Goal: Task Accomplishment & Management: Manage account settings

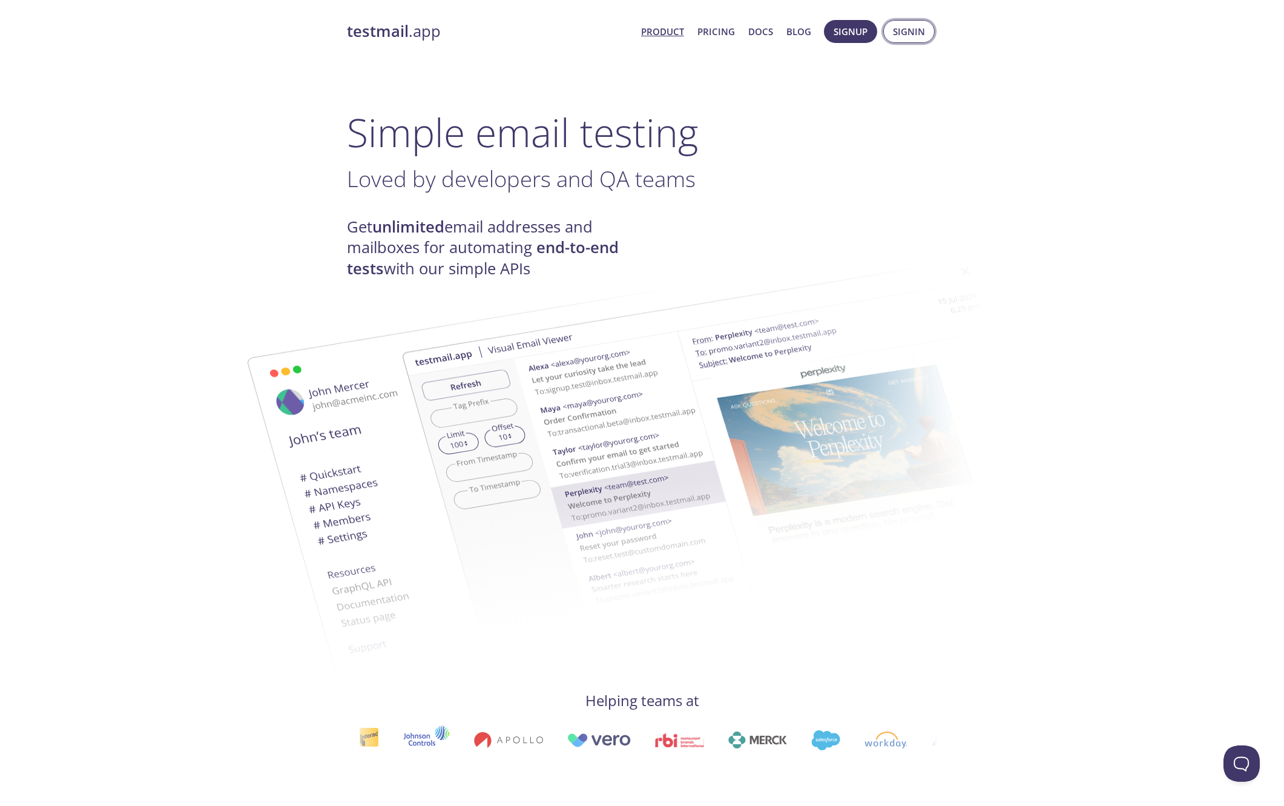
click at [914, 34] on span "Signin" at bounding box center [909, 32] width 32 height 16
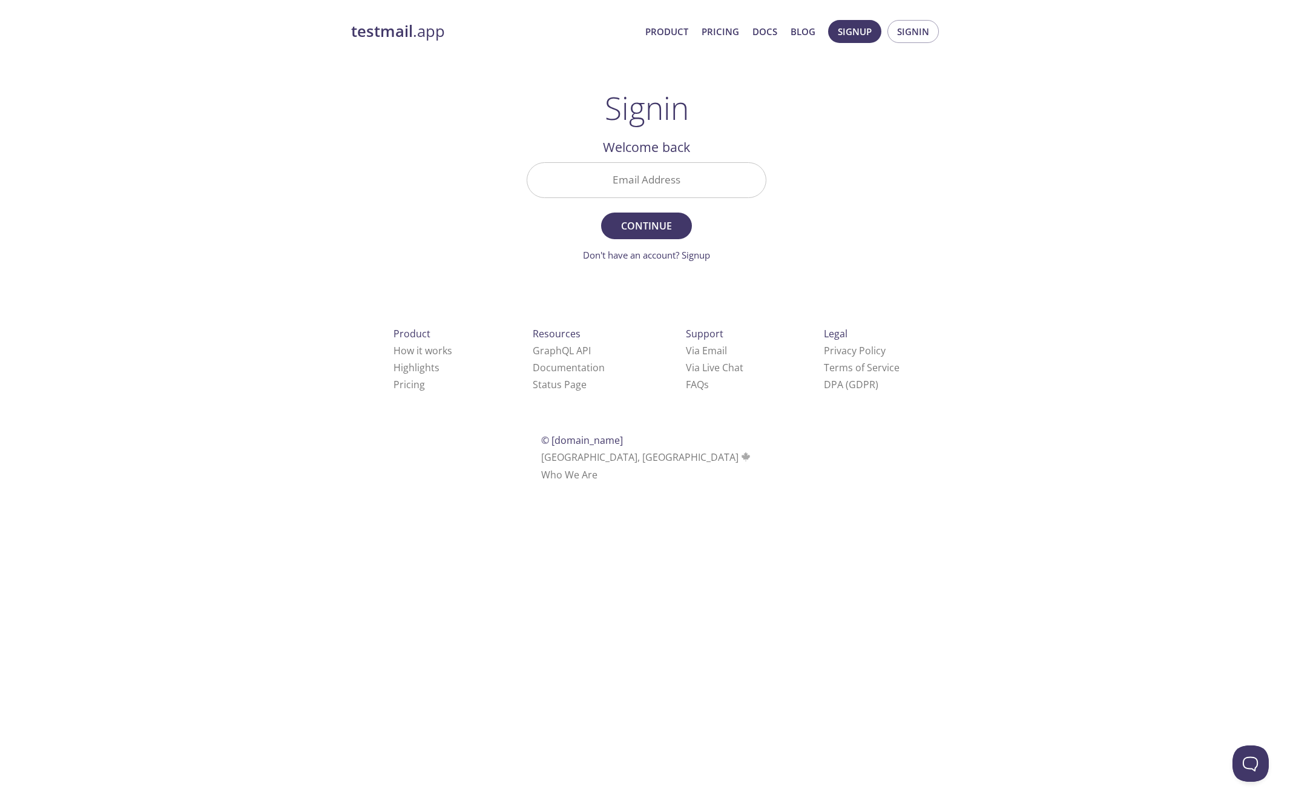
click at [658, 180] on input "Email Address" at bounding box center [646, 180] width 239 height 35
type input "[PERSON_NAME][EMAIL_ADDRESS][PERSON_NAME][DOMAIN_NAME]"
click at [660, 229] on span "Continue" at bounding box center [647, 225] width 64 height 17
click at [681, 189] on input "Signin Security Code" at bounding box center [646, 180] width 239 height 35
paste input "S46LFZS"
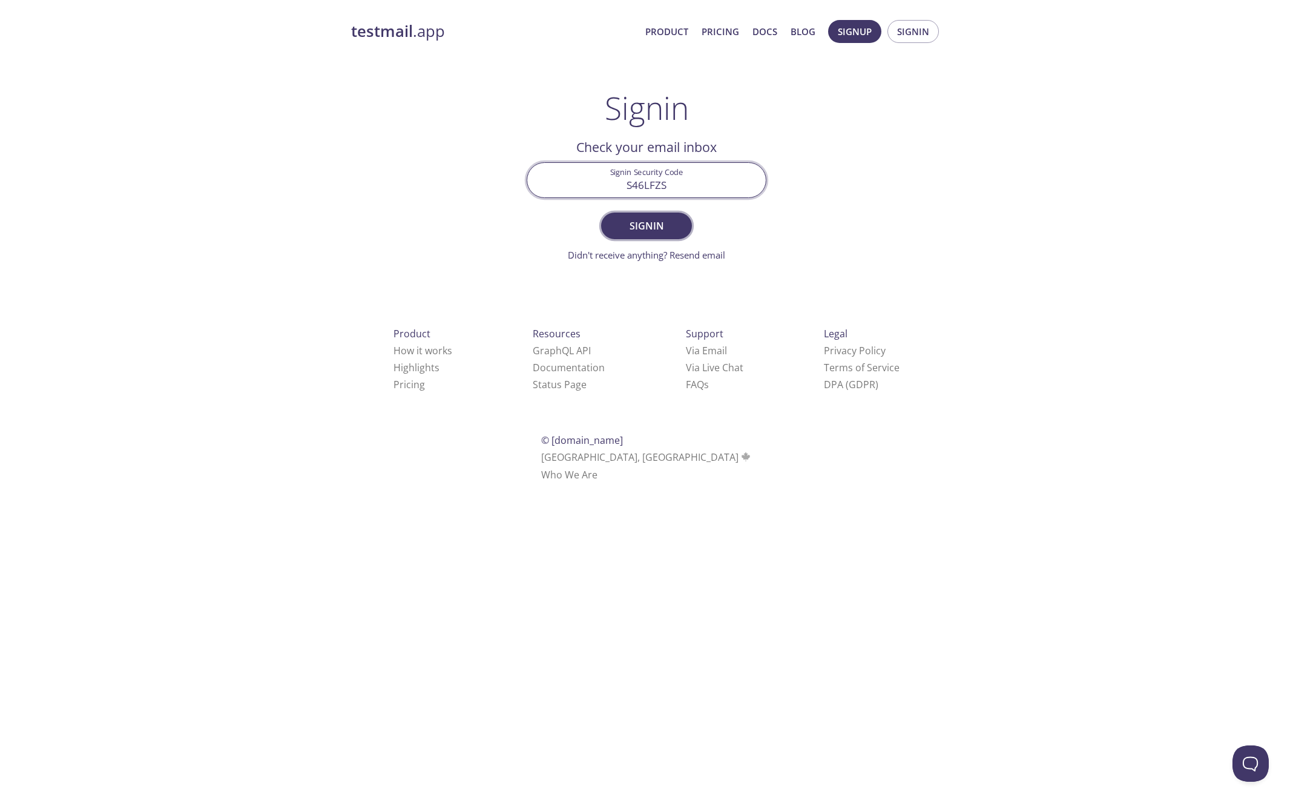
type input "S46LFZS"
click at [667, 227] on span "Signin" at bounding box center [647, 225] width 64 height 17
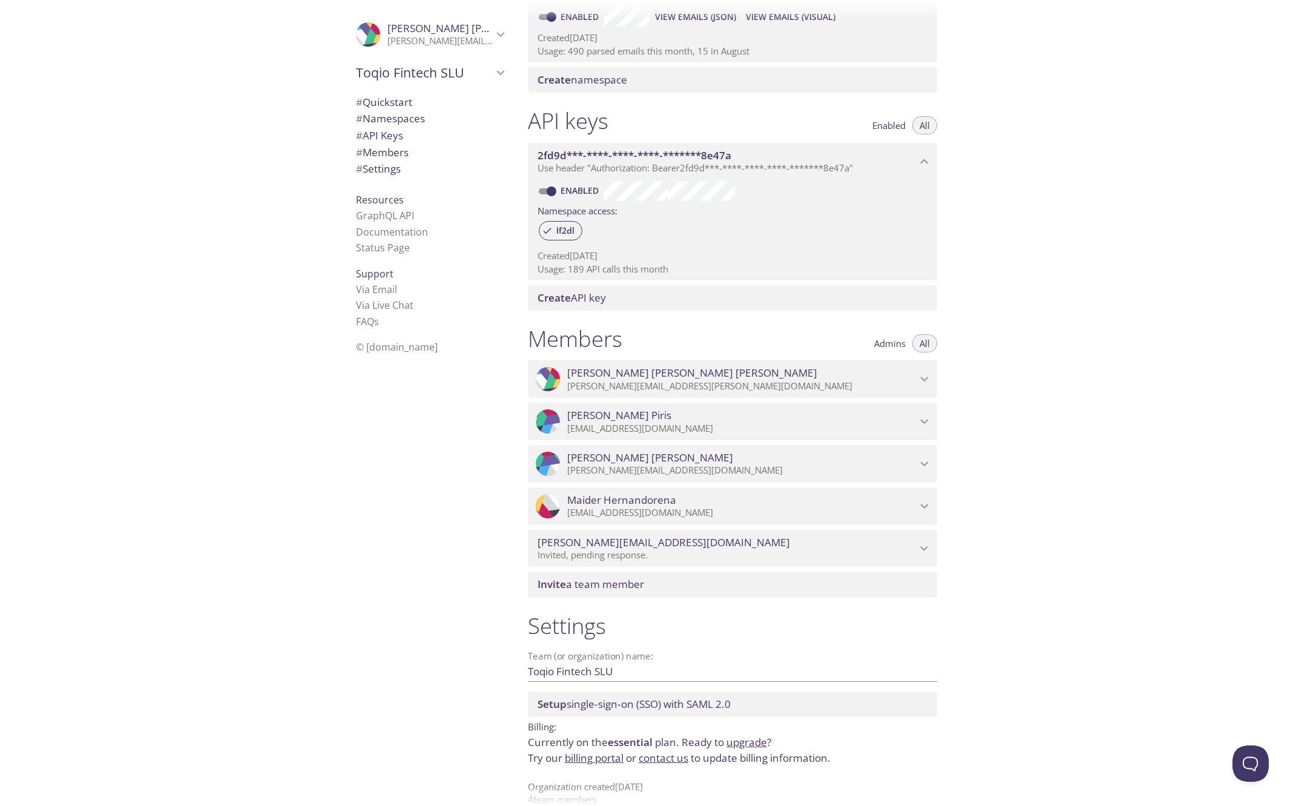
scroll to position [240, 0]
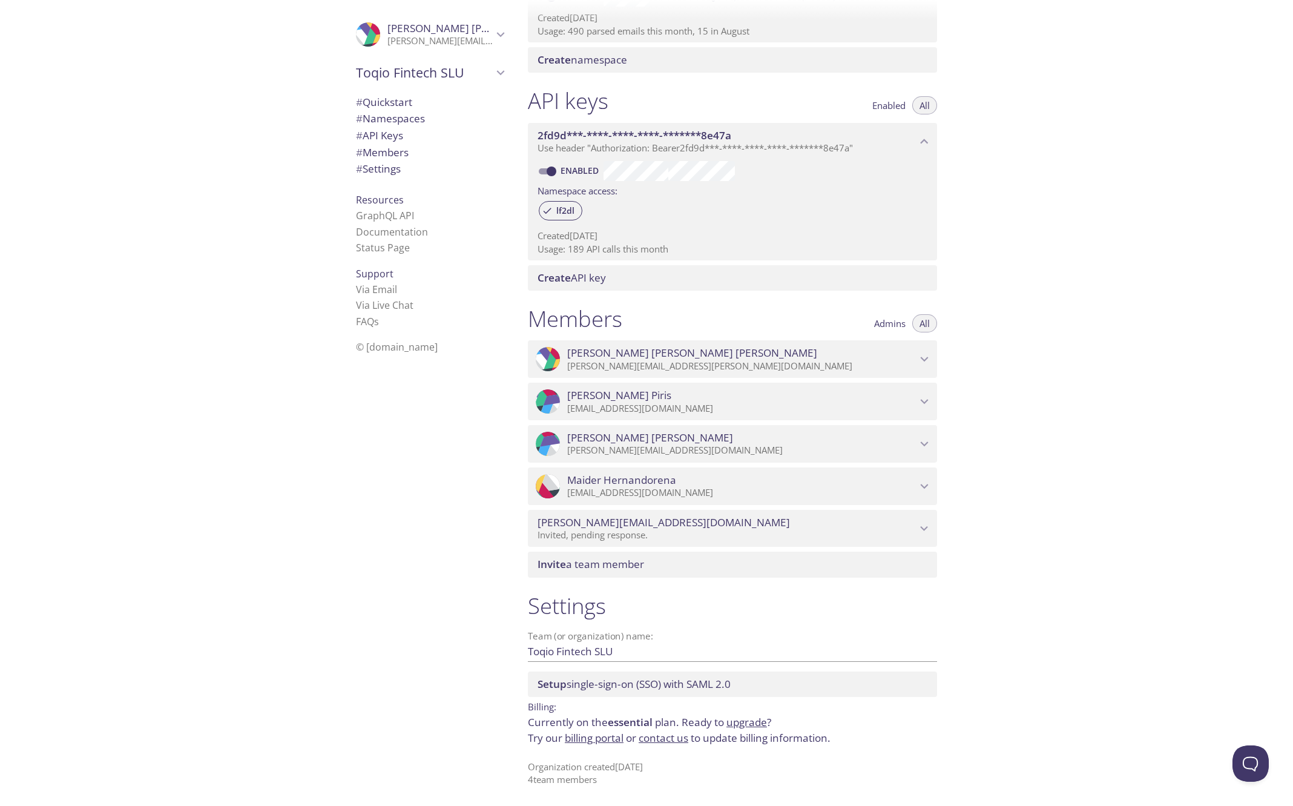
click at [387, 119] on span "# Namespaces" at bounding box center [390, 118] width 69 height 14
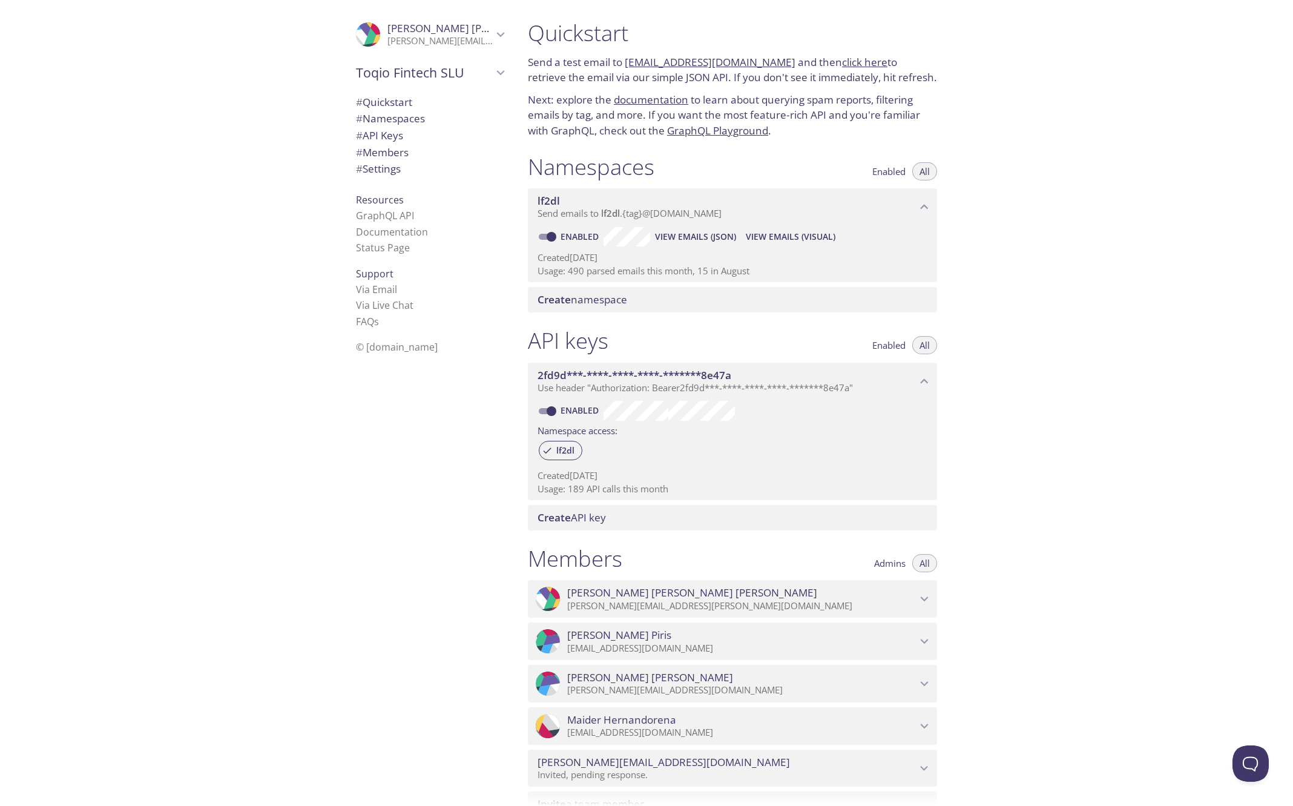
click at [847, 64] on link "click here" at bounding box center [864, 62] width 45 height 14
